Goal: Complete application form

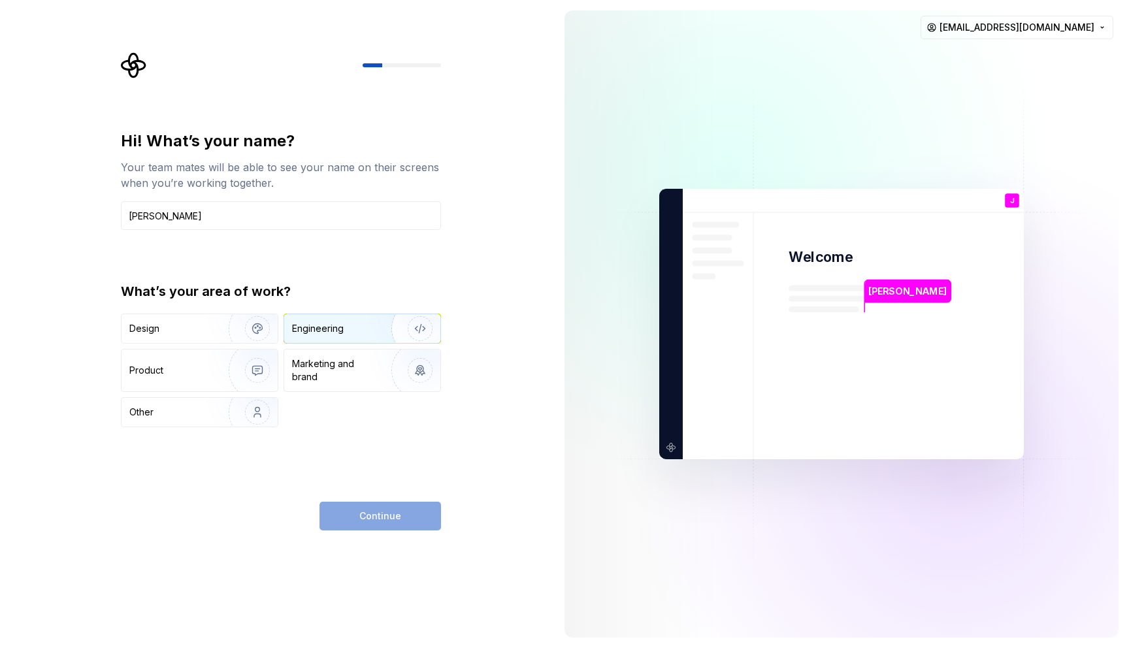
type input "Julio de Hoyos"
click at [340, 338] on div "Engineering" at bounding box center [362, 328] width 156 height 29
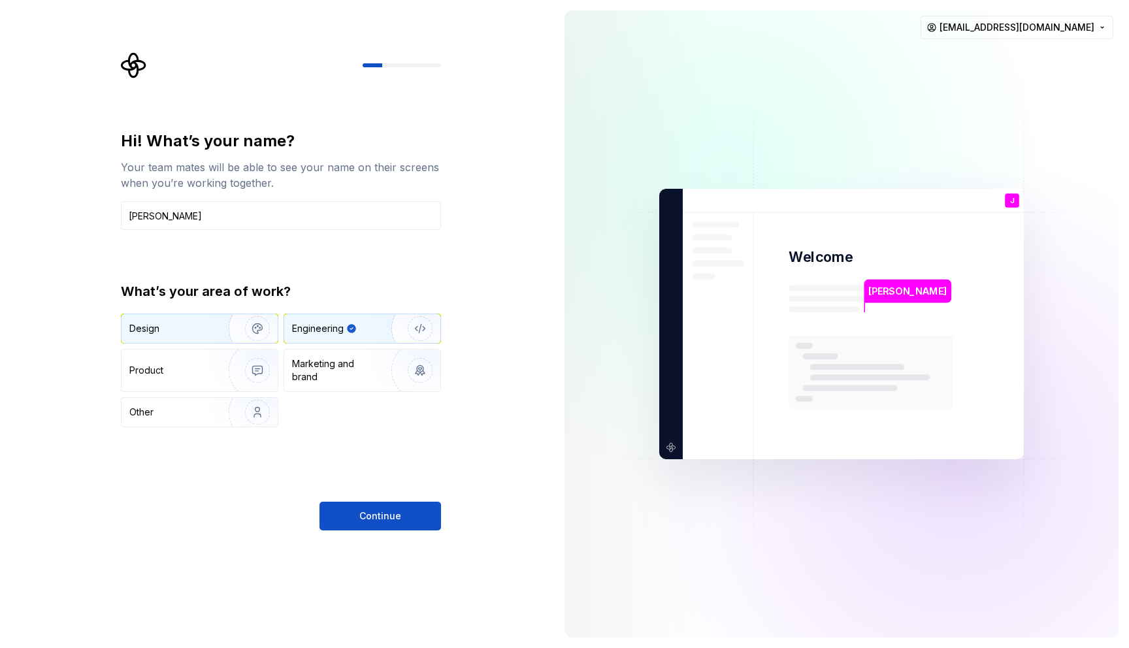
click at [187, 333] on div "Design" at bounding box center [170, 328] width 82 height 13
click at [316, 335] on div "Engineering" at bounding box center [362, 328] width 156 height 29
click at [391, 519] on span "Continue" at bounding box center [380, 516] width 42 height 13
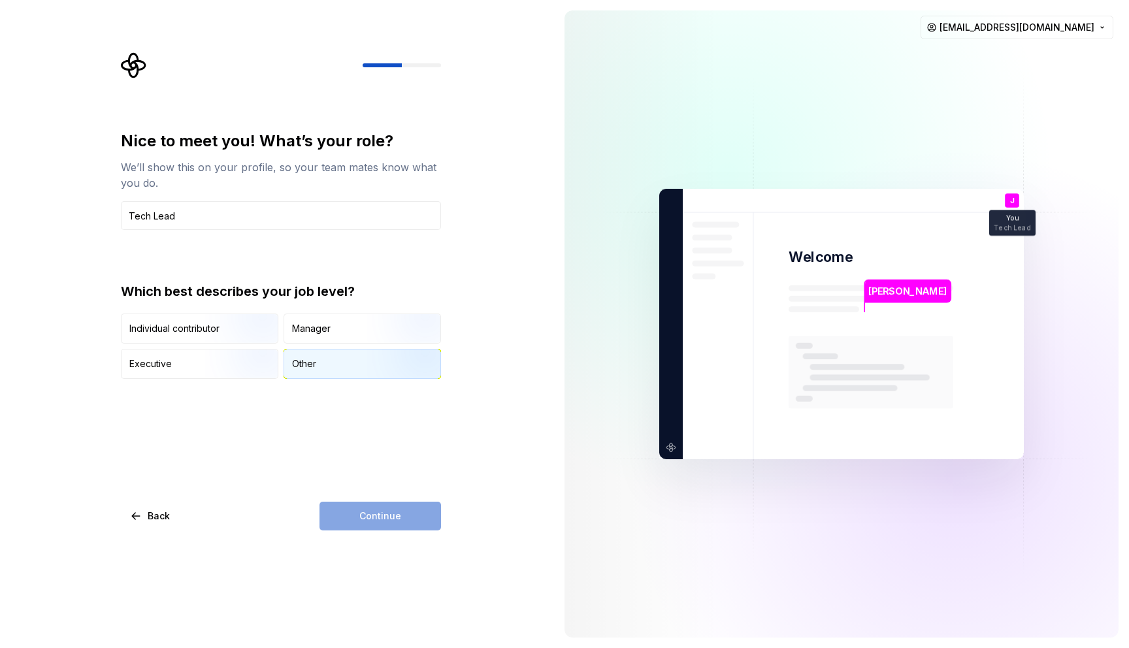
type input "Tech Lead"
click at [360, 366] on div "Other" at bounding box center [362, 364] width 156 height 29
click at [391, 522] on span "Continue" at bounding box center [380, 516] width 42 height 13
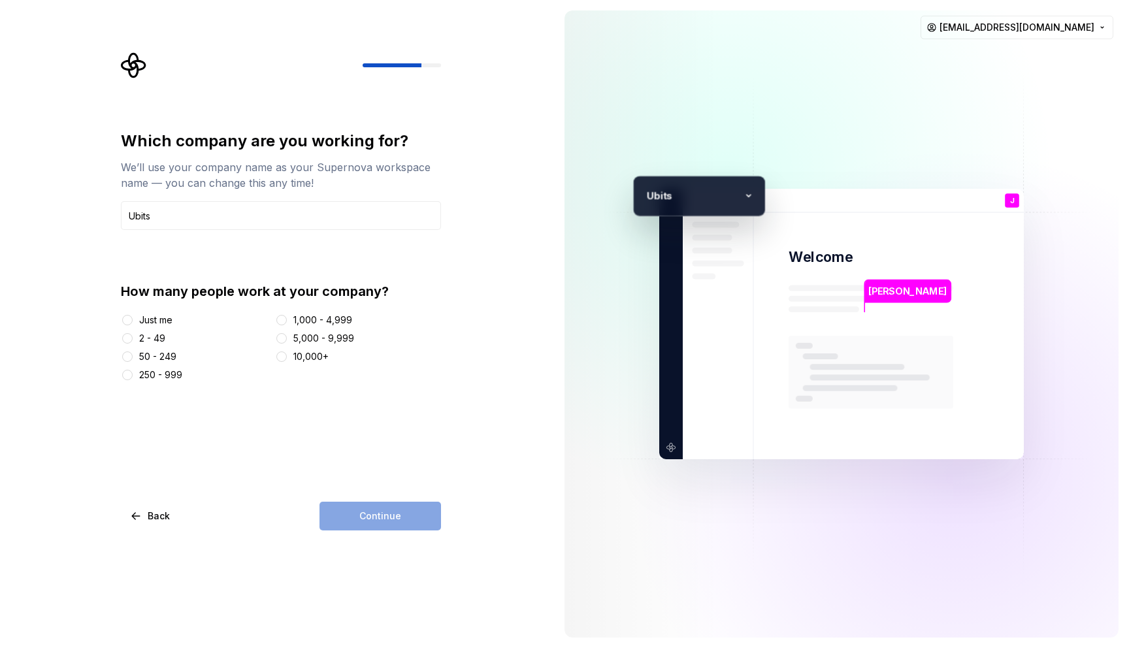
type input "Ubits"
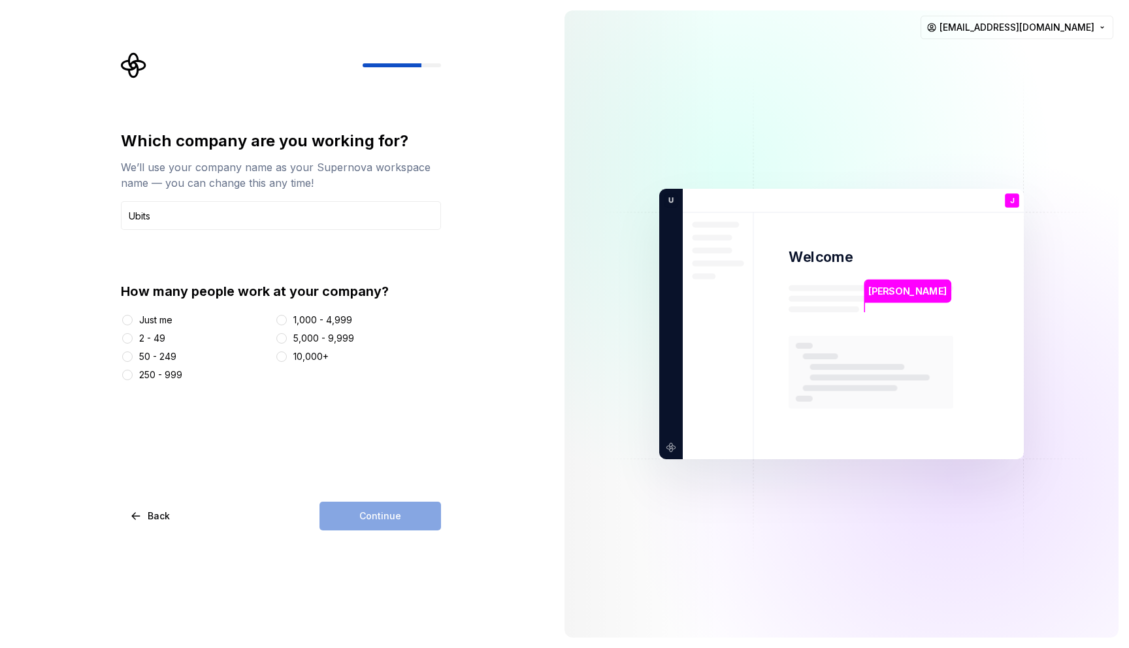
click at [139, 357] on div "50 - 249" at bounding box center [157, 356] width 37 height 13
click at [133, 357] on button "50 - 249" at bounding box center [127, 357] width 10 height 10
click at [378, 515] on span "Continue" at bounding box center [380, 516] width 42 height 13
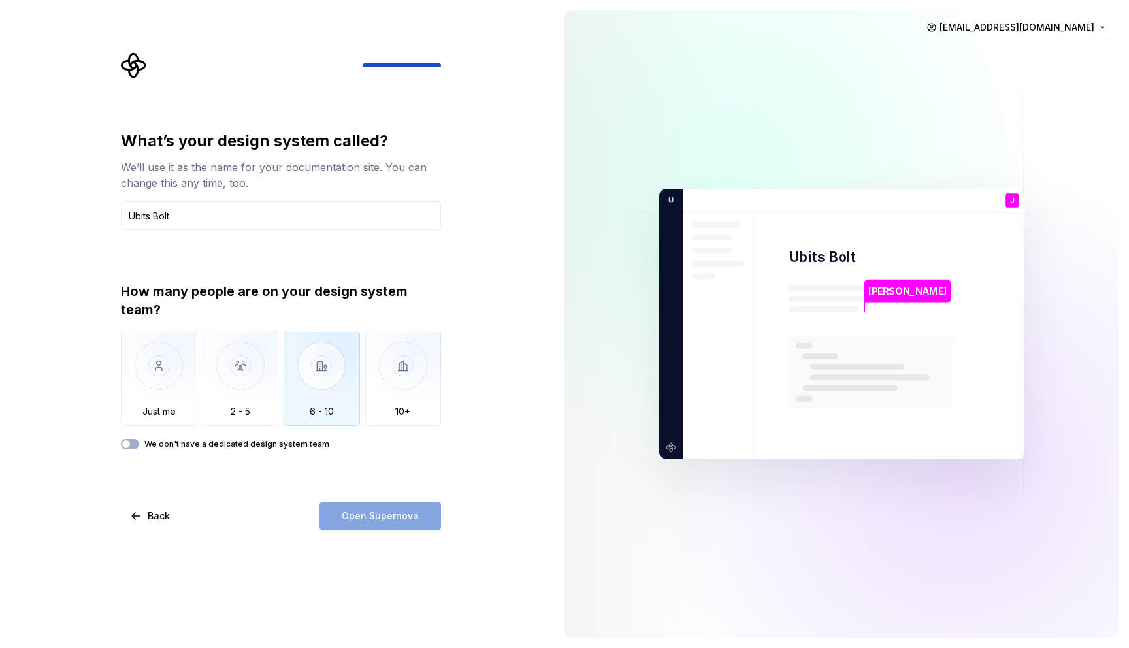
type input "Ubits Bolt"
click at [340, 372] on img "button" at bounding box center [322, 376] width 76 height 88
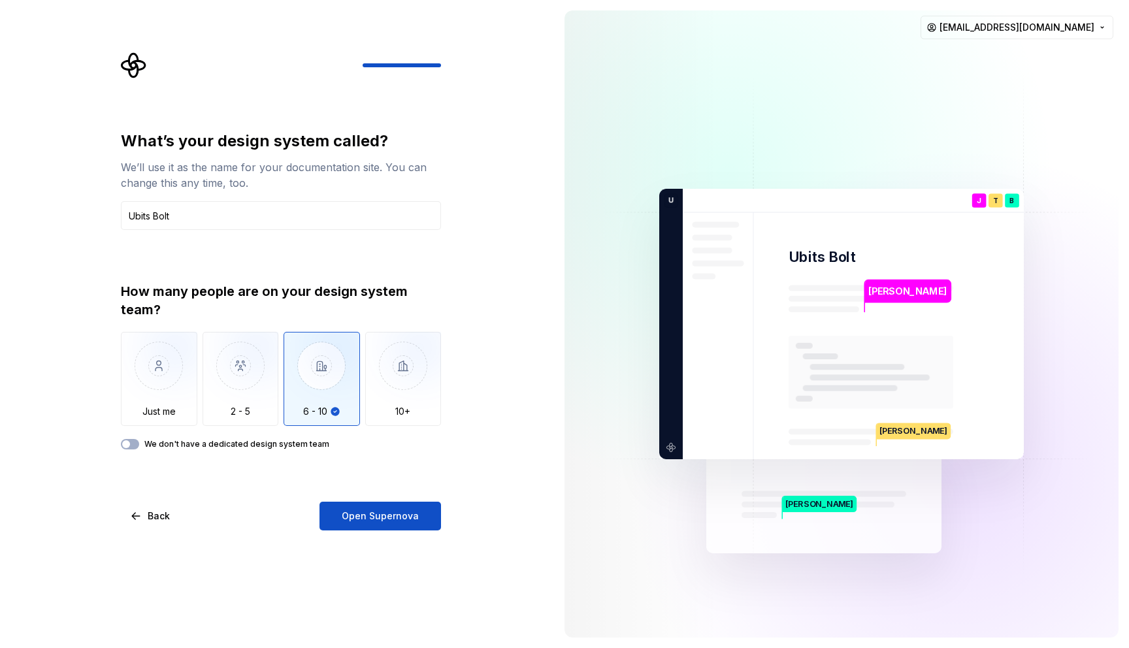
click at [412, 521] on span "Open Supernova" at bounding box center [380, 516] width 77 height 13
